Goal: Navigation & Orientation: Find specific page/section

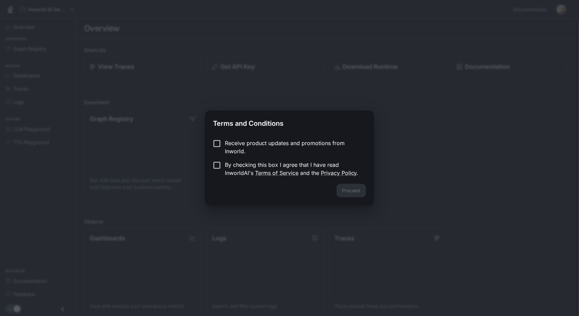
click at [317, 142] on p "Receive product updates and promotions from Inworld." at bounding box center [293, 147] width 136 height 16
click at [240, 168] on p "By checking this box I agree that I have read InworldAI's Terms of Service and …" at bounding box center [293, 169] width 136 height 16
click at [348, 187] on button "Proceed" at bounding box center [352, 191] width 30 height 14
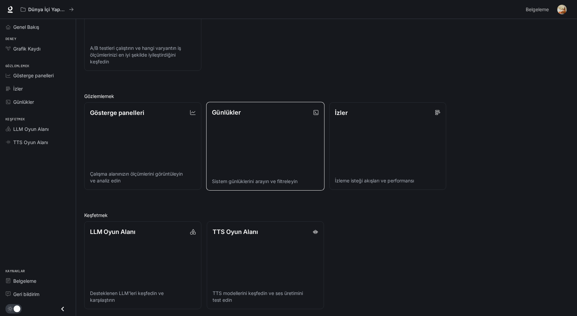
scroll to position [126, 0]
click at [30, 73] on font "Gösterge panelleri" at bounding box center [33, 76] width 40 height 6
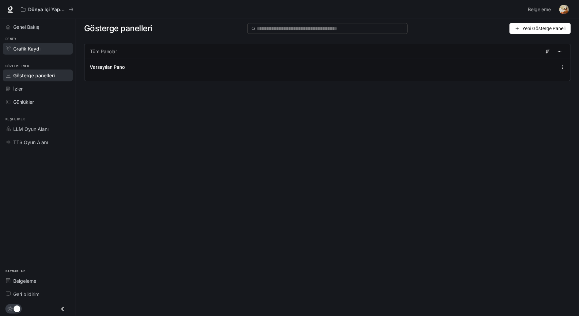
click at [35, 45] on span "Grafik Kaydı" at bounding box center [26, 48] width 27 height 7
